Goal: Task Accomplishment & Management: Use online tool/utility

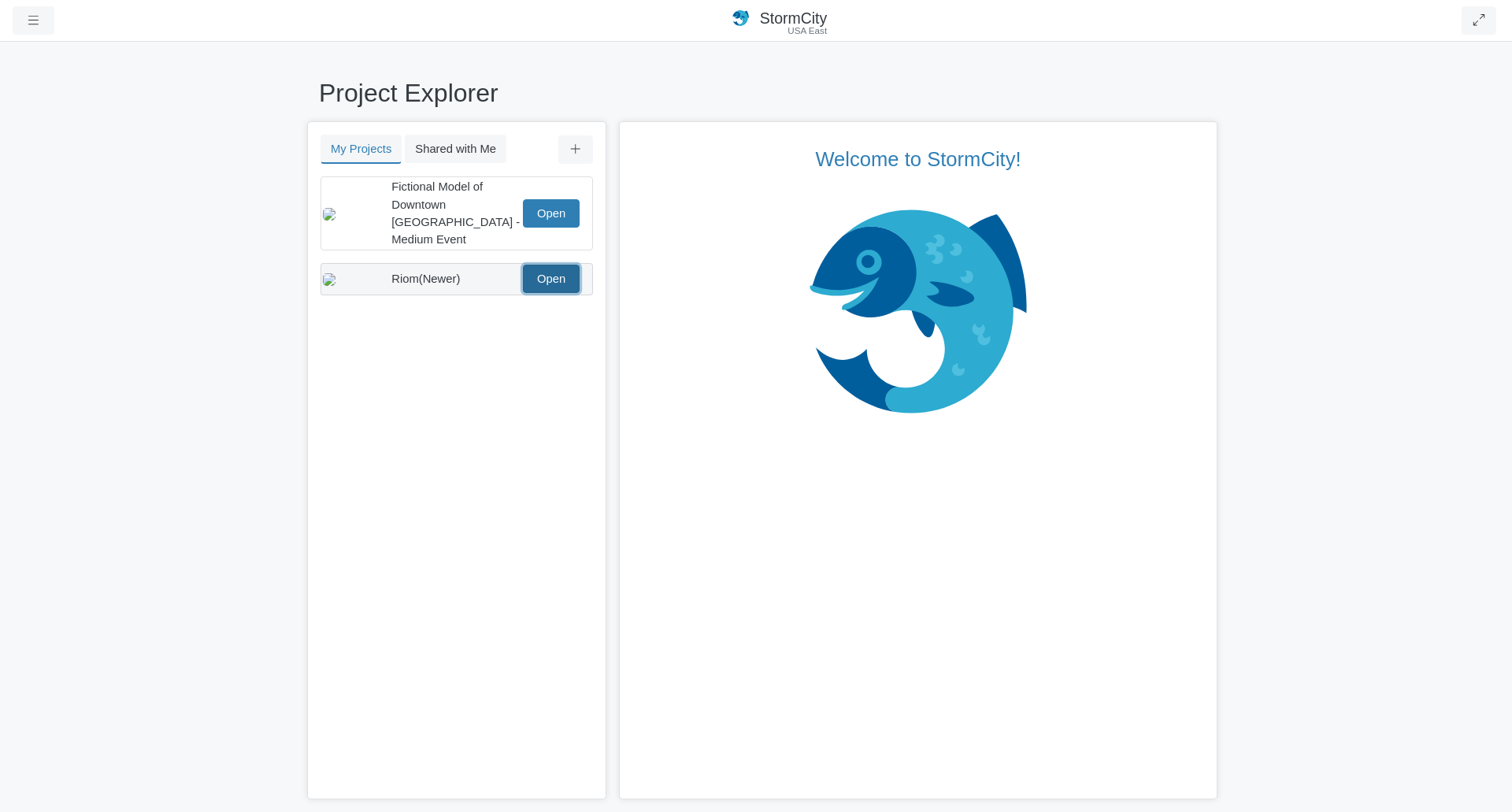
click at [568, 273] on link "Open" at bounding box center [551, 278] width 56 height 29
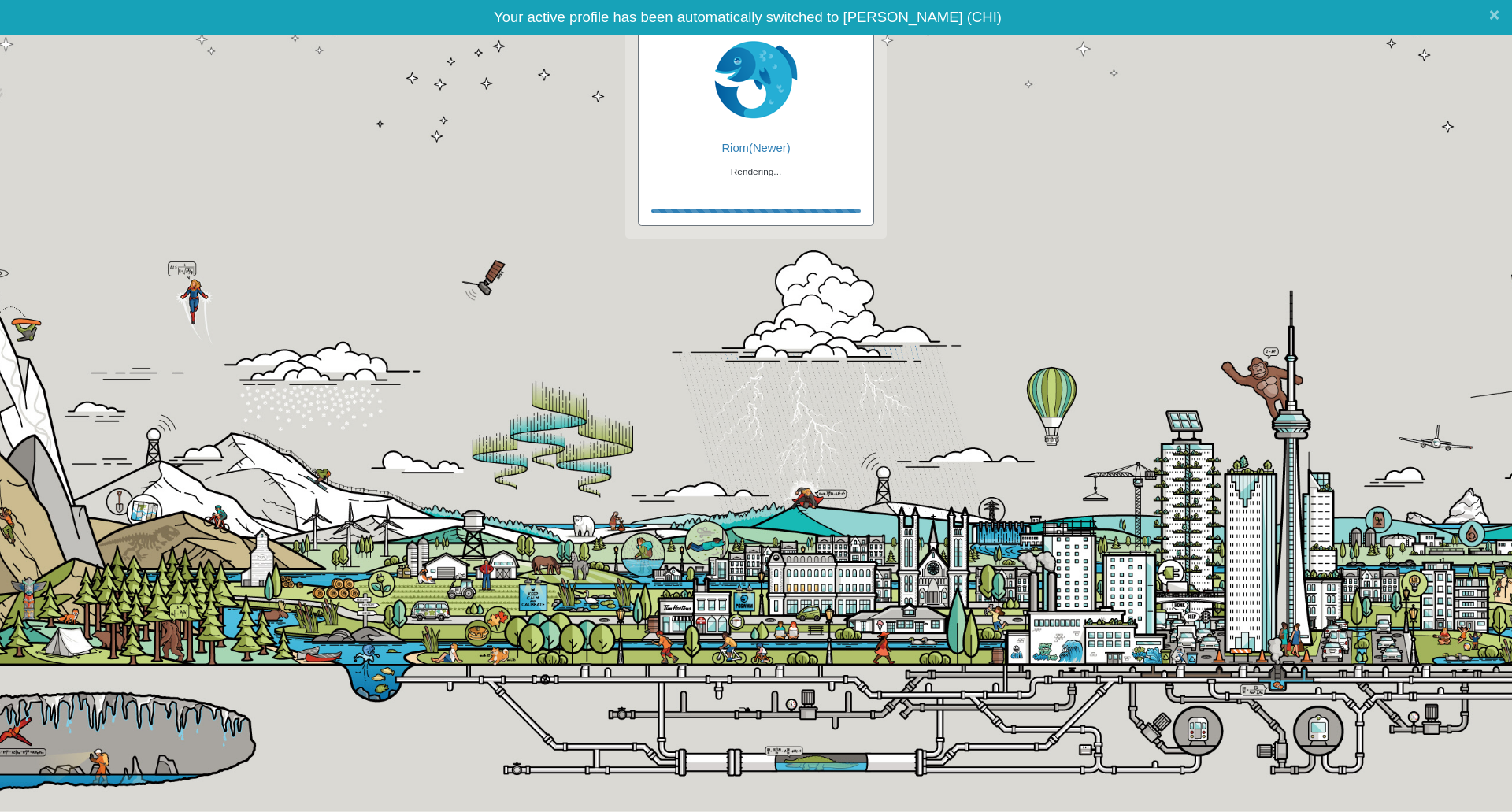
checkbox input "true"
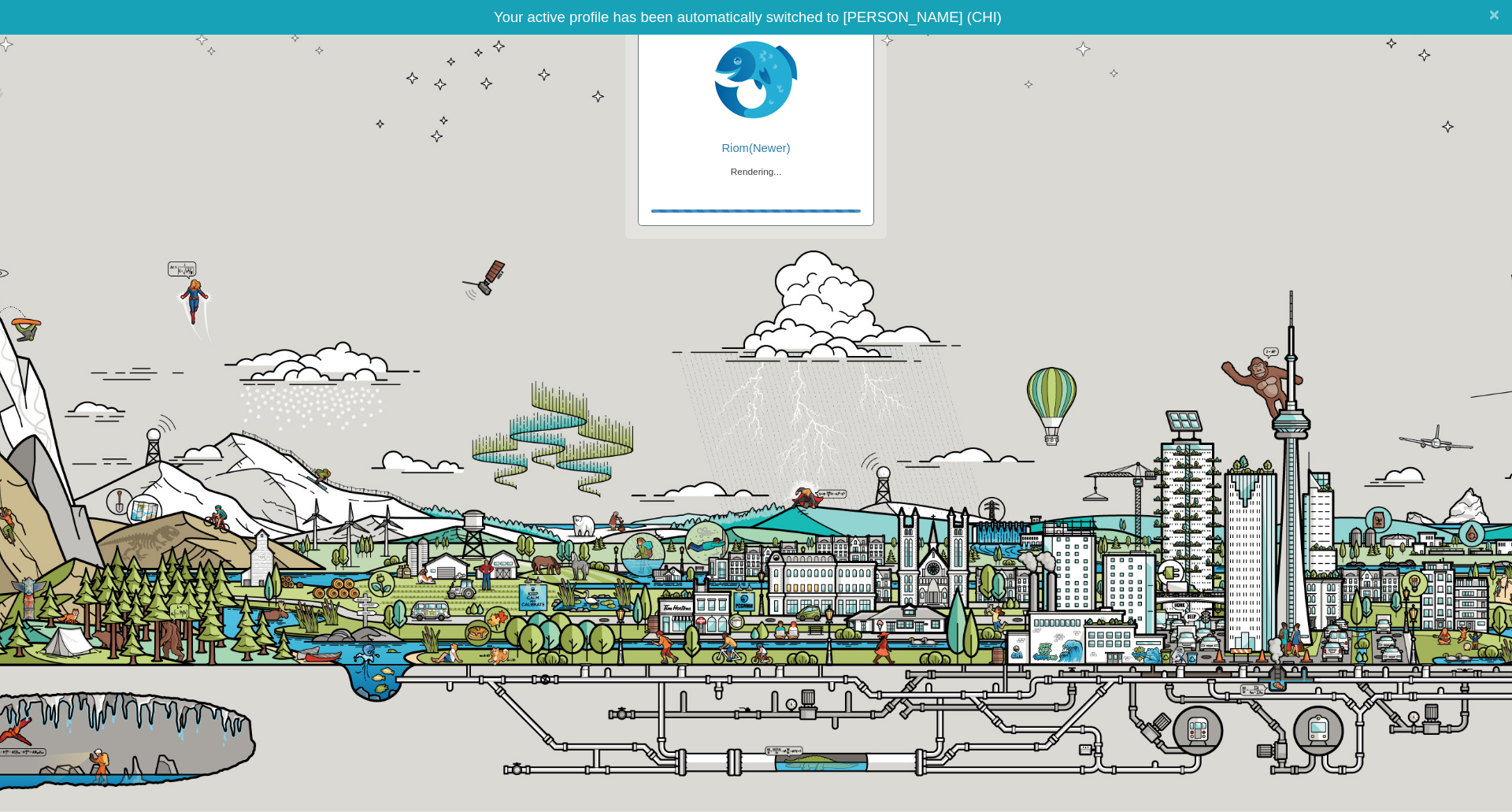
checkbox input "true"
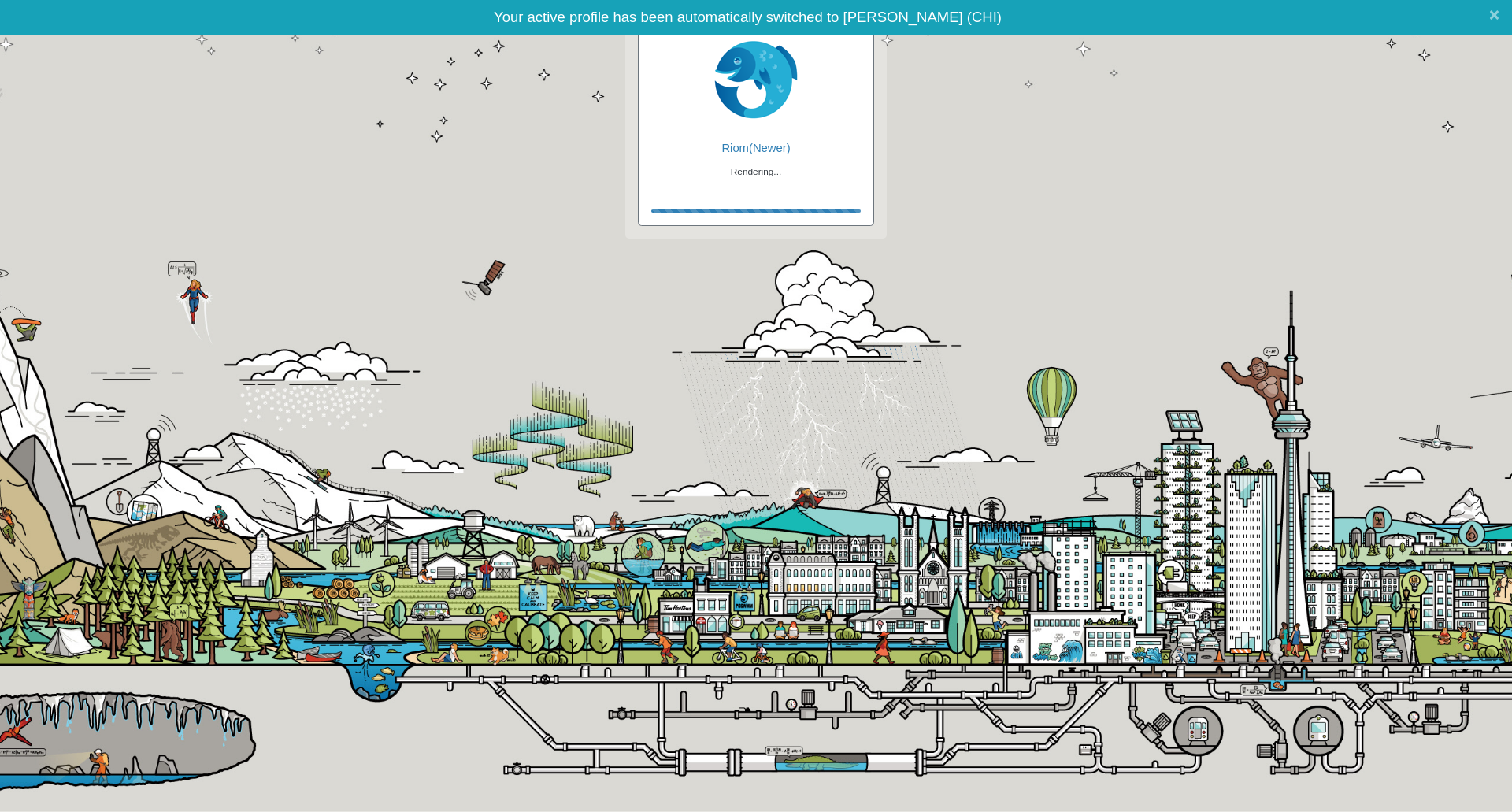
checkbox input "false"
checkbox input "true"
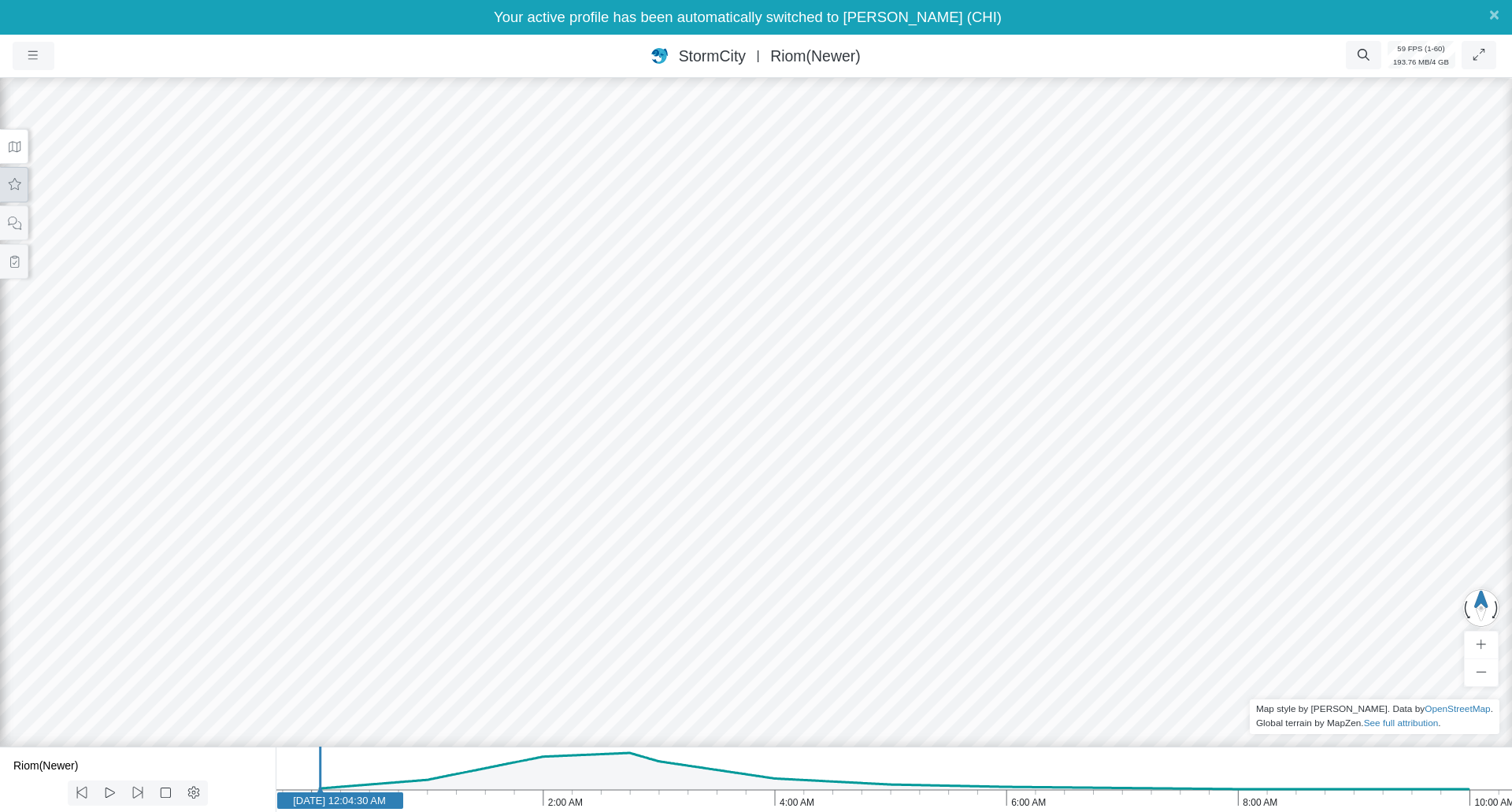
click at [25, 178] on button at bounding box center [14, 184] width 29 height 35
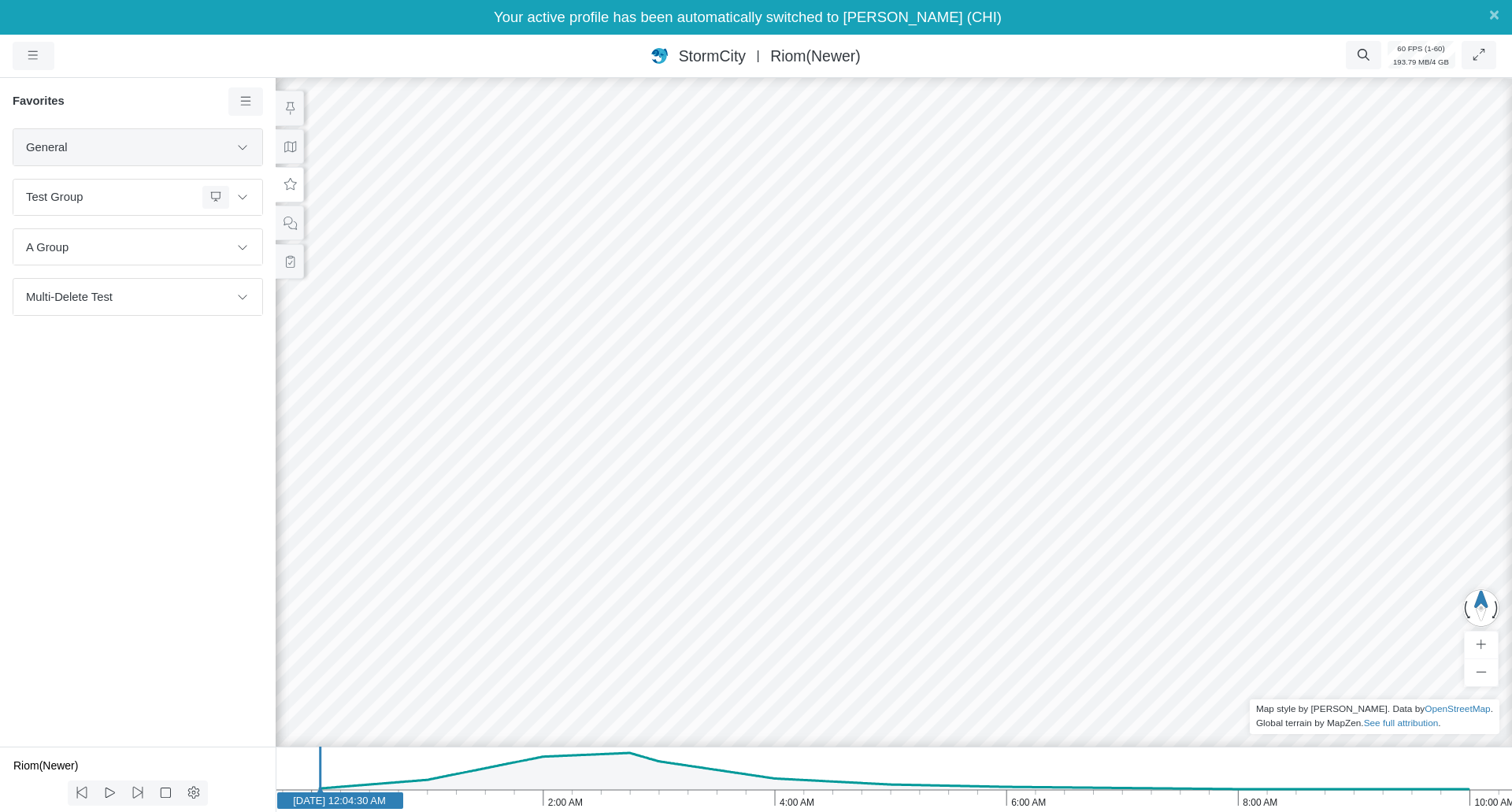
click at [256, 151] on div "General" at bounding box center [138, 147] width 249 height 35
click at [238, 144] on icon at bounding box center [242, 147] width 12 height 11
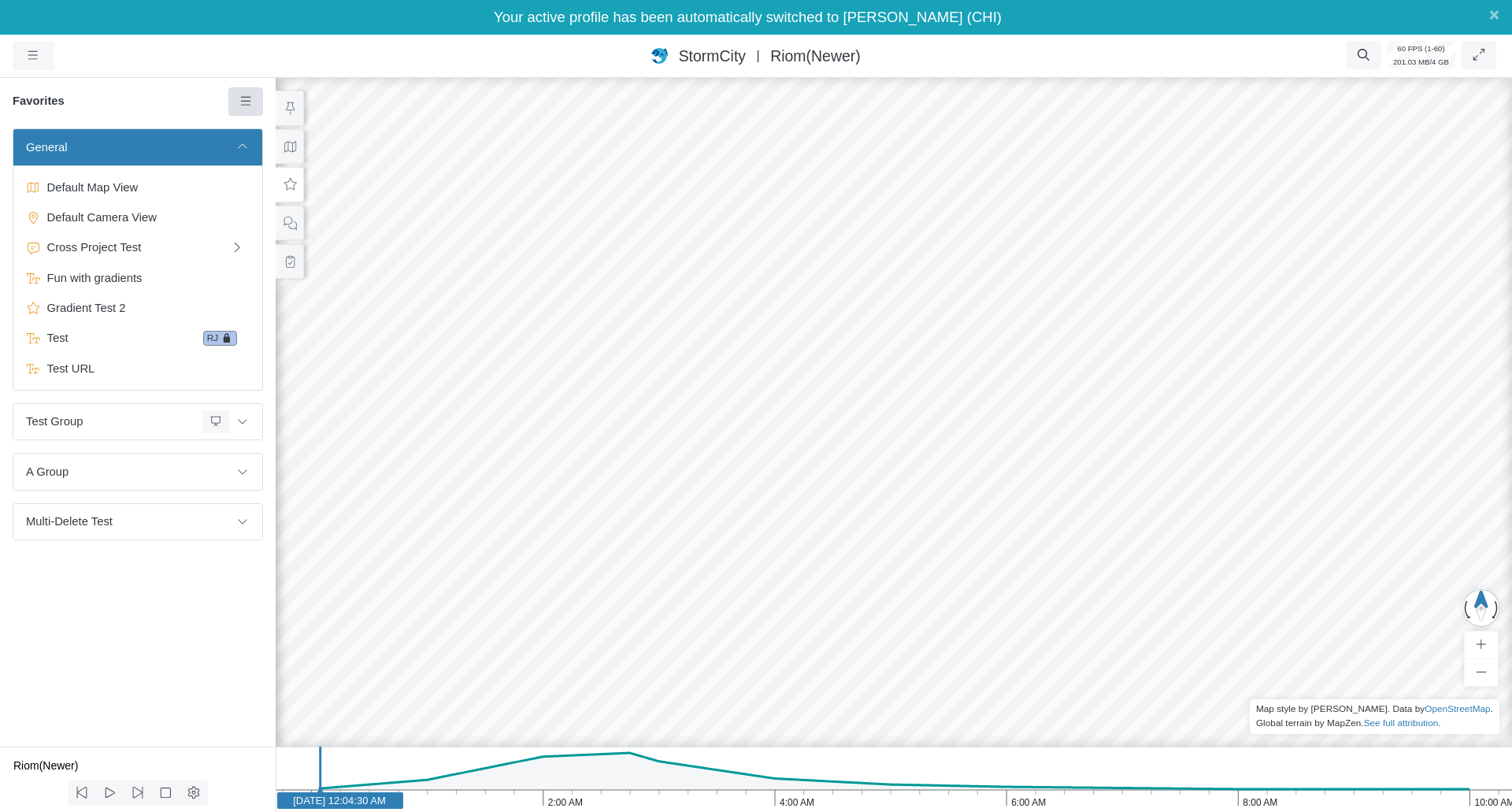
click at [250, 110] on link at bounding box center [246, 102] width 35 height 29
click at [262, 126] on span "Add Favorite" at bounding box center [295, 131] width 66 height 12
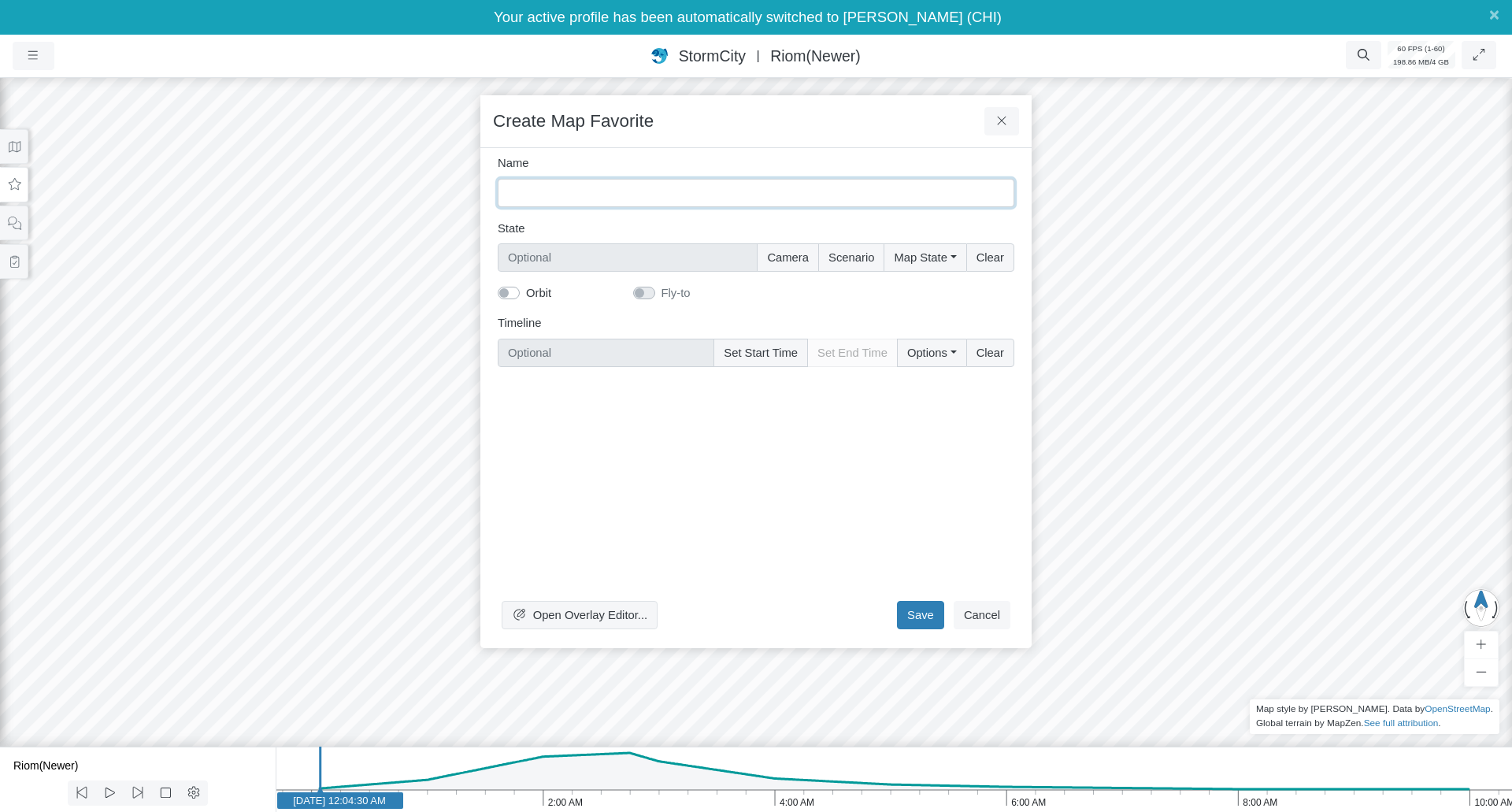
click at [566, 183] on input "Name" at bounding box center [756, 192] width 517 height 29
type input "Test Overlay Clear / Re-Apply"
click at [582, 611] on span "Open Overlay Editor..." at bounding box center [590, 614] width 115 height 12
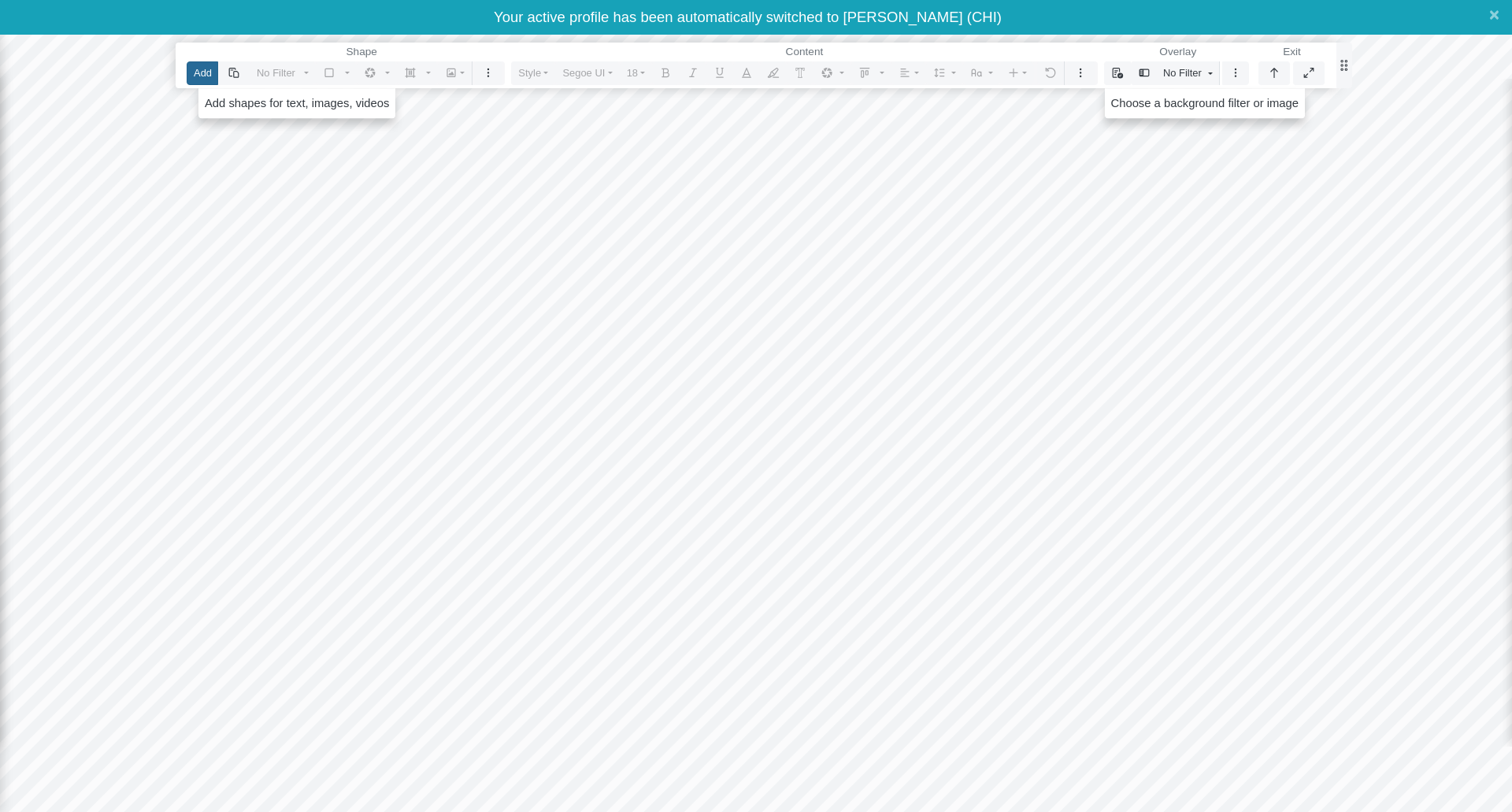
click at [198, 69] on button "Add" at bounding box center [202, 73] width 31 height 23
drag, startPoint x: 526, startPoint y: 295, endPoint x: 992, endPoint y: 626, distance: 571.6
click at [992, 626] on div at bounding box center [756, 422] width 1513 height 777
